Goal: Use online tool/utility

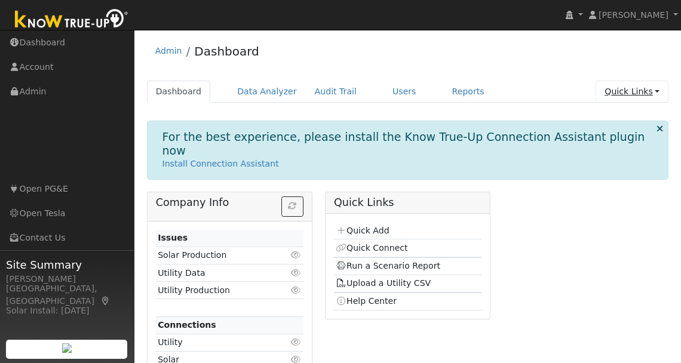
click at [623, 93] on link "Quick Links" at bounding box center [631, 92] width 73 height 22
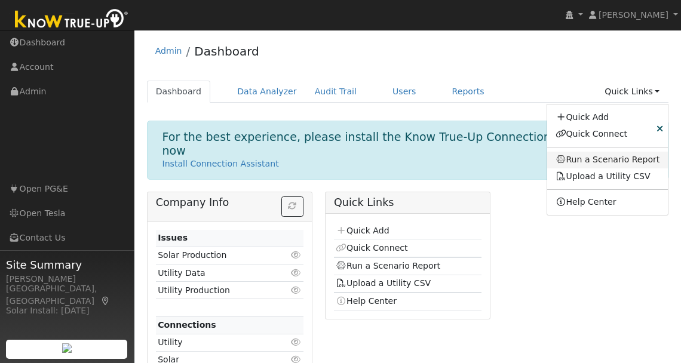
click at [600, 159] on link "Run a Scenario Report" at bounding box center [607, 160] width 121 height 17
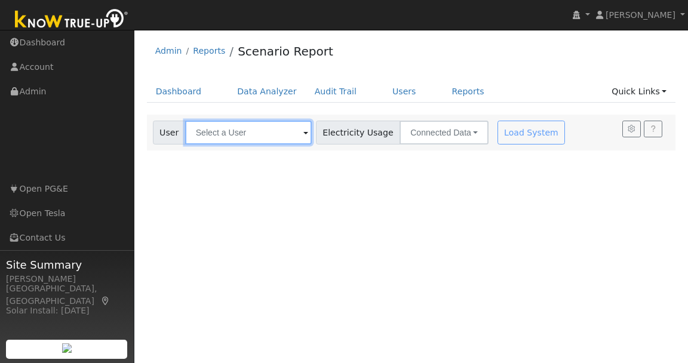
click at [241, 134] on input "text" at bounding box center [248, 133] width 127 height 24
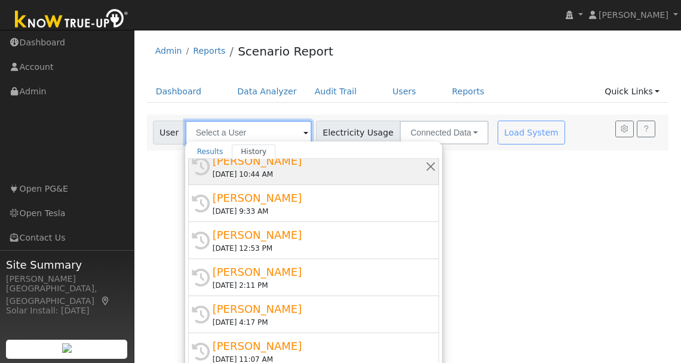
scroll to position [42, 0]
